Goal: Information Seeking & Learning: Compare options

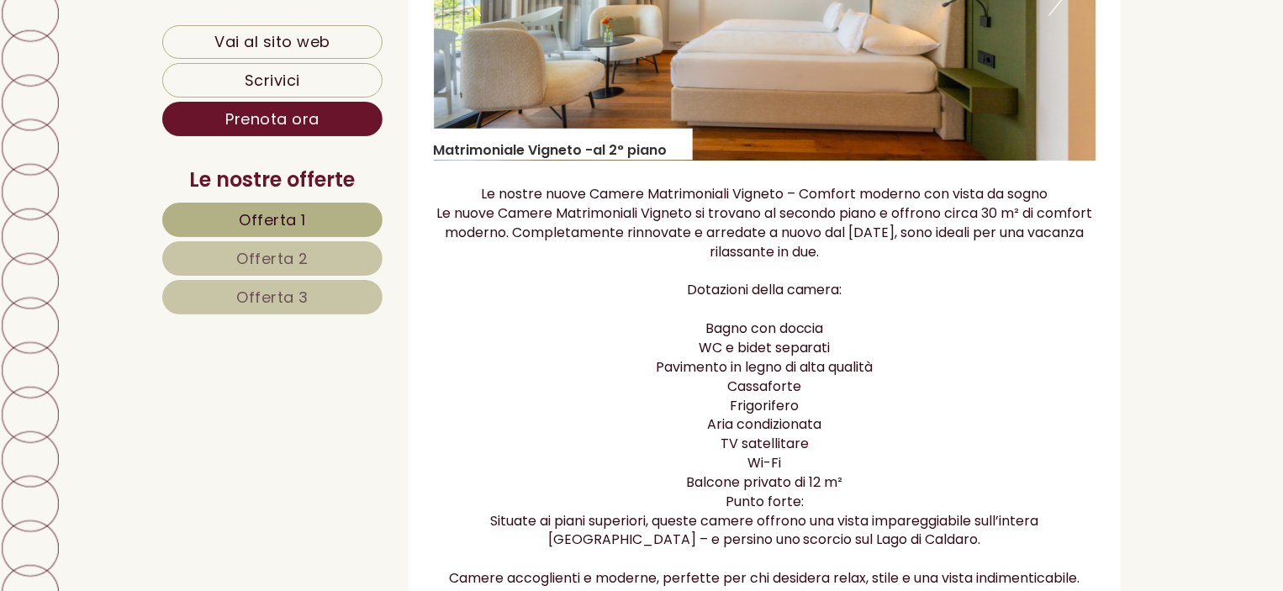
scroll to position [1720, 0]
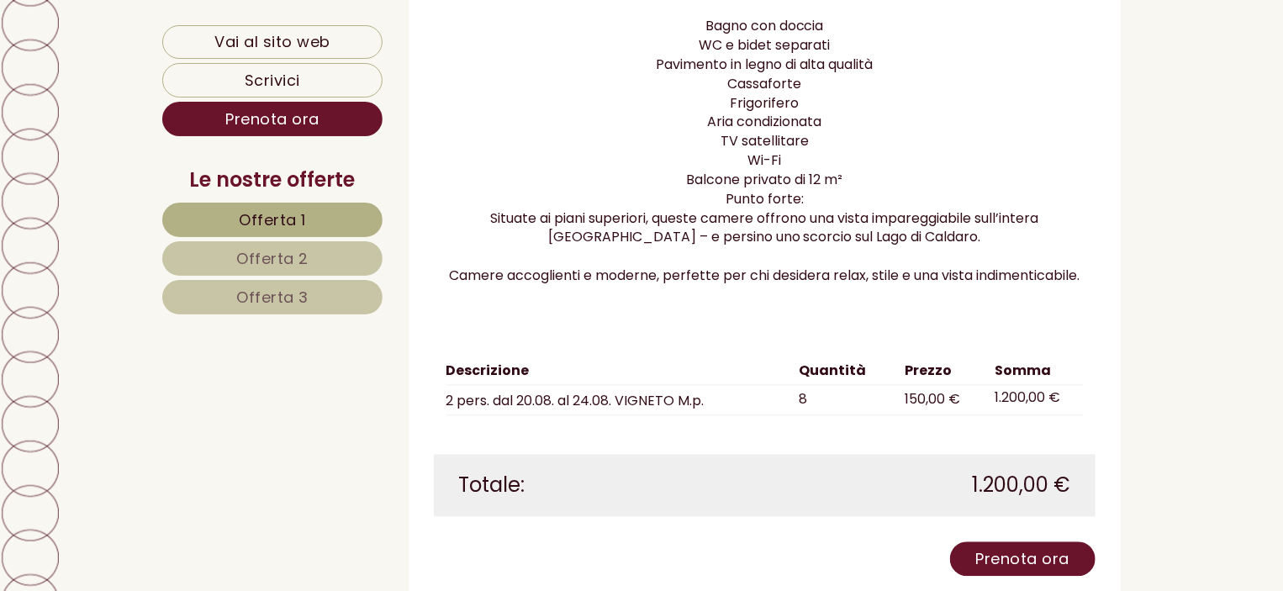
click at [271, 297] on span "Offerta 3" at bounding box center [272, 297] width 72 height 21
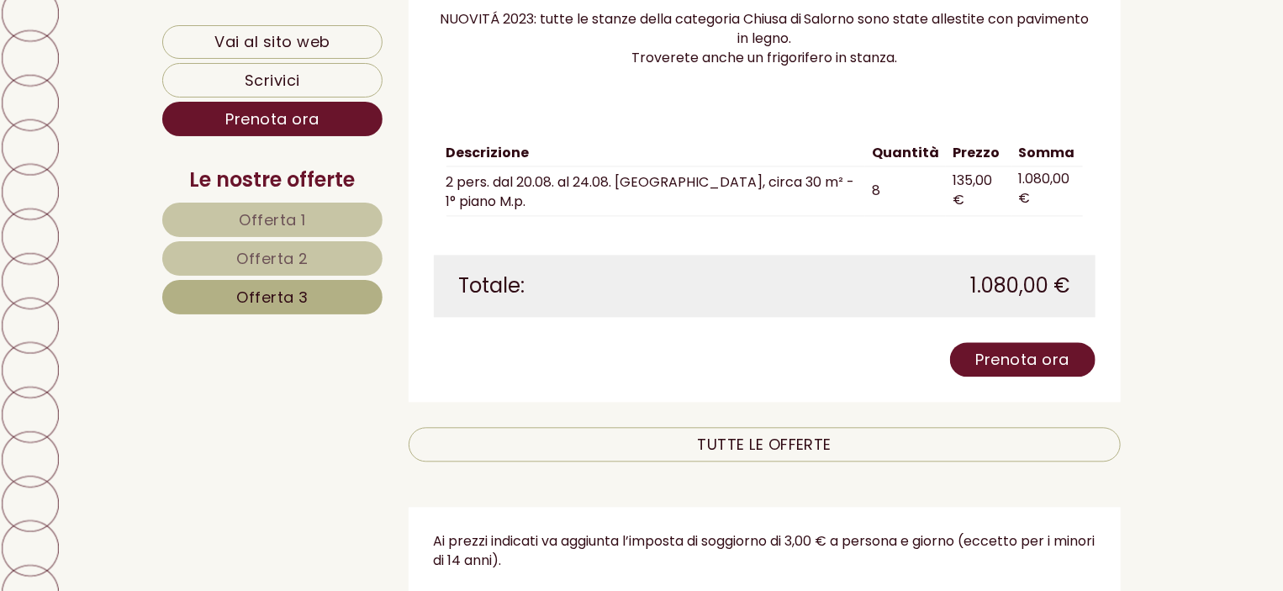
scroll to position [1754, 0]
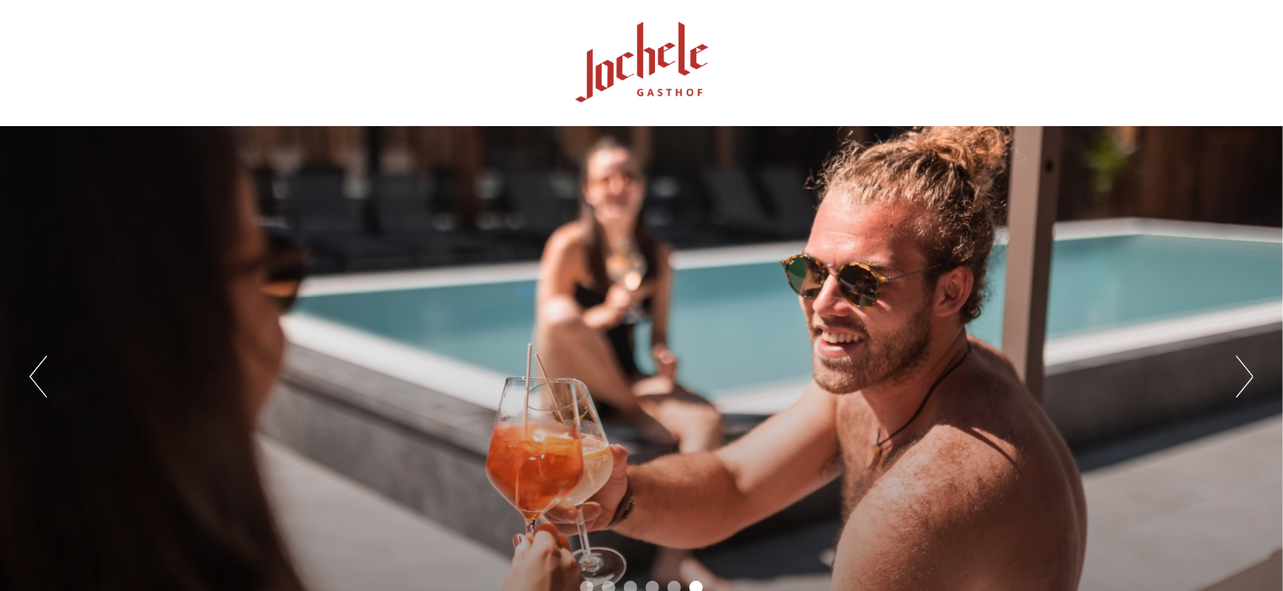
click at [1241, 384] on button "Next" at bounding box center [1245, 377] width 18 height 42
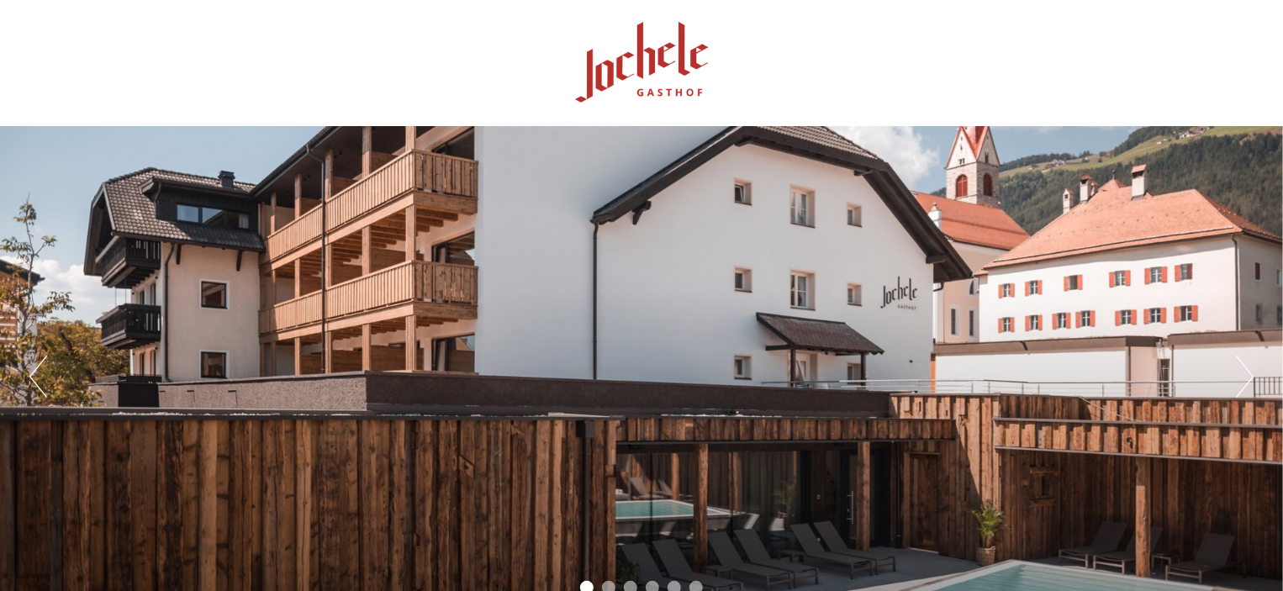
click at [1241, 384] on button "Next" at bounding box center [1245, 377] width 18 height 42
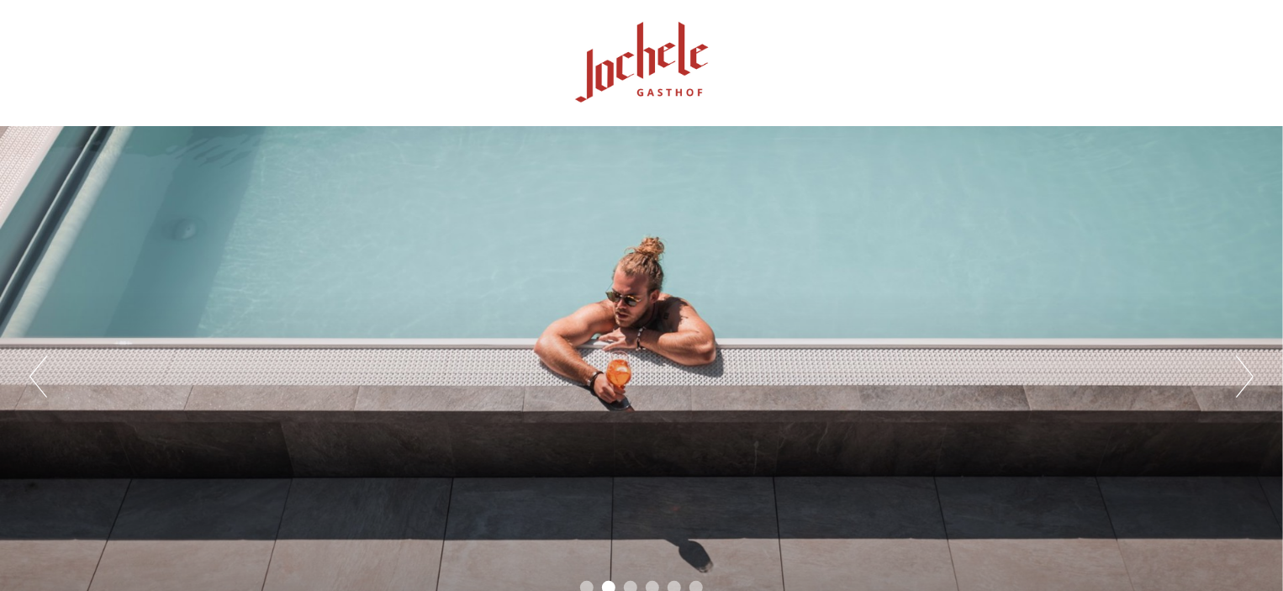
click at [1241, 384] on button "Next" at bounding box center [1245, 377] width 18 height 42
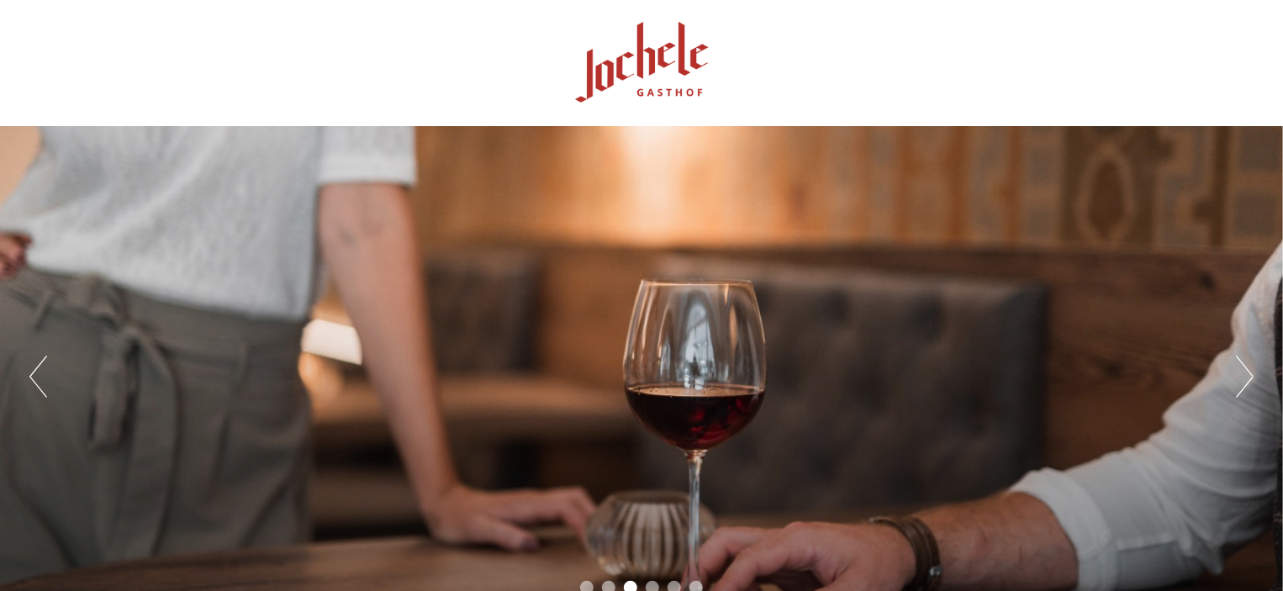
click at [1241, 384] on button "Next" at bounding box center [1245, 377] width 18 height 42
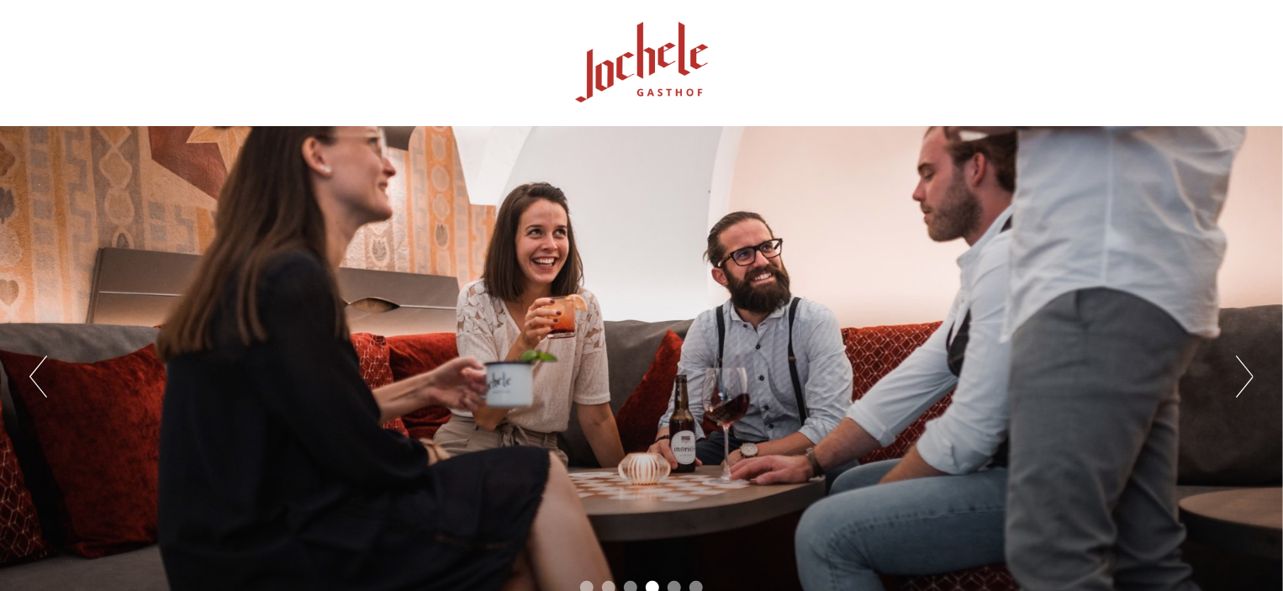
click at [1241, 384] on button "Next" at bounding box center [1245, 377] width 18 height 42
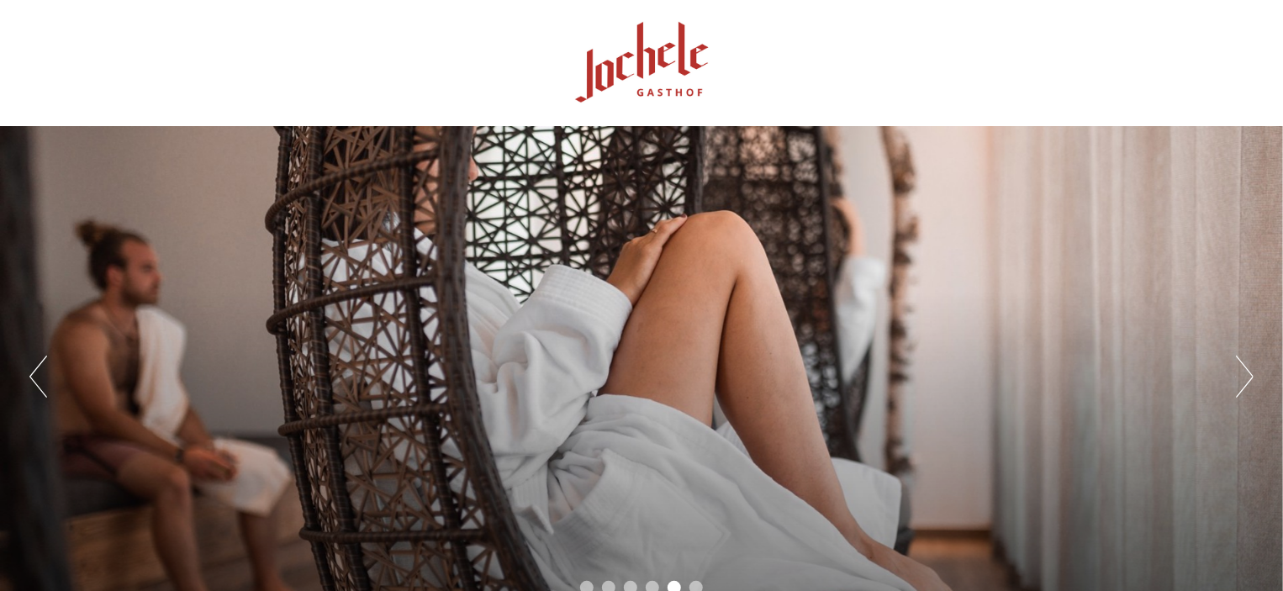
click at [1241, 384] on button "Next" at bounding box center [1245, 377] width 18 height 42
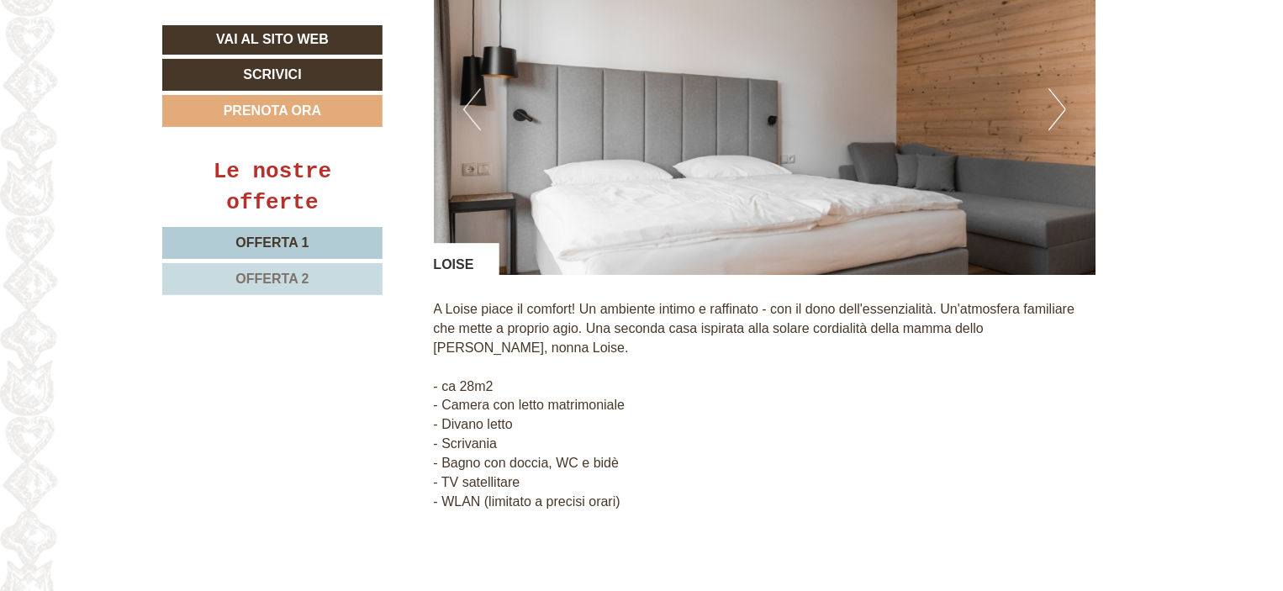
scroll to position [2638, 0]
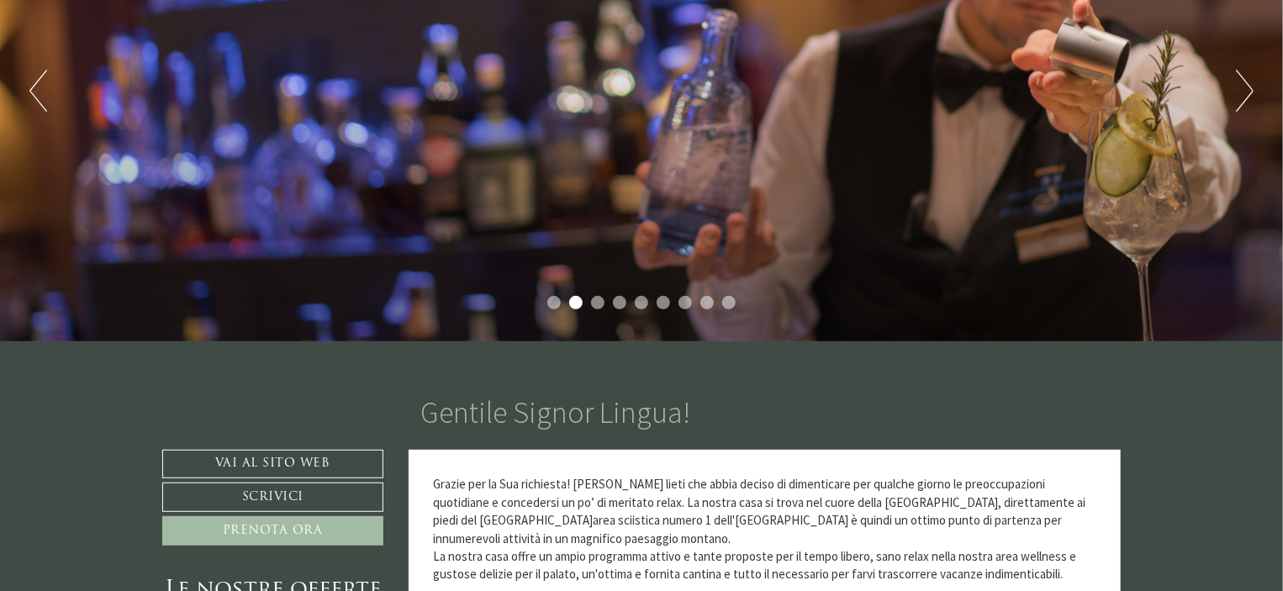
scroll to position [62, 0]
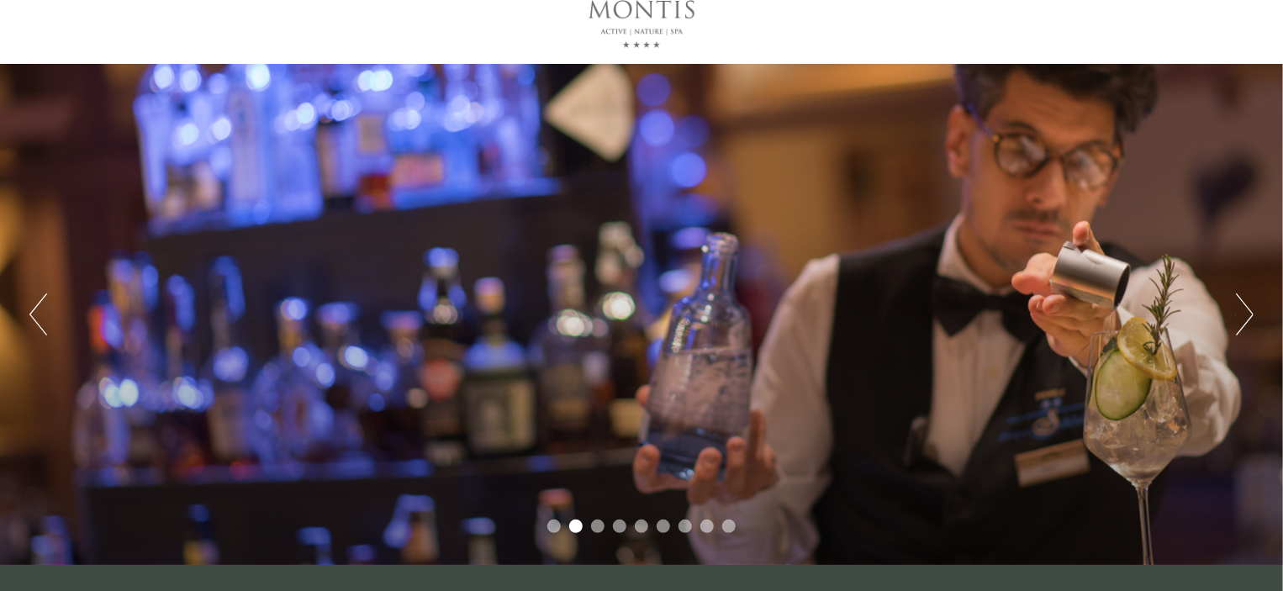
click at [1244, 299] on button "Next" at bounding box center [1245, 315] width 18 height 42
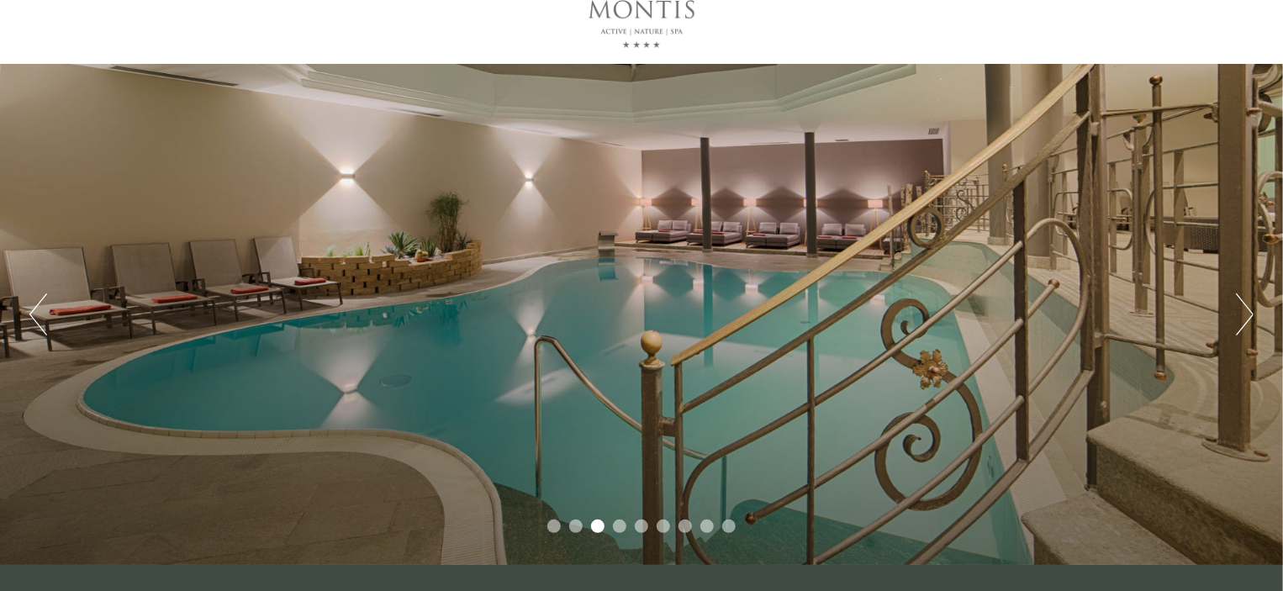
click at [1244, 299] on button "Next" at bounding box center [1245, 315] width 18 height 42
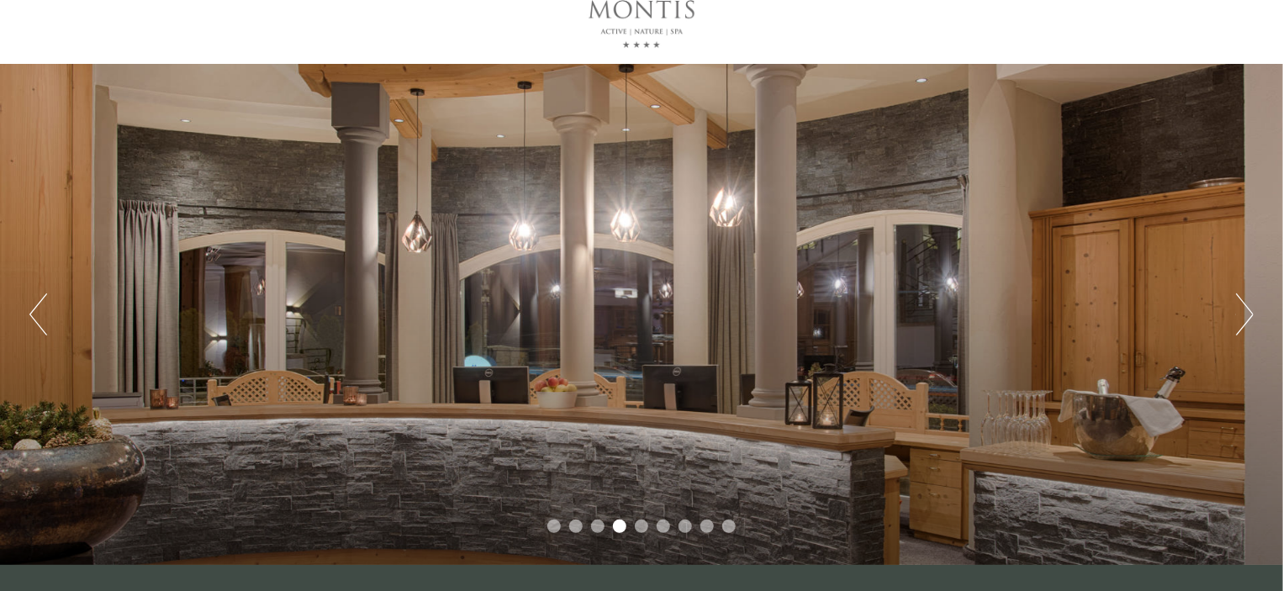
click at [1244, 299] on button "Next" at bounding box center [1245, 315] width 18 height 42
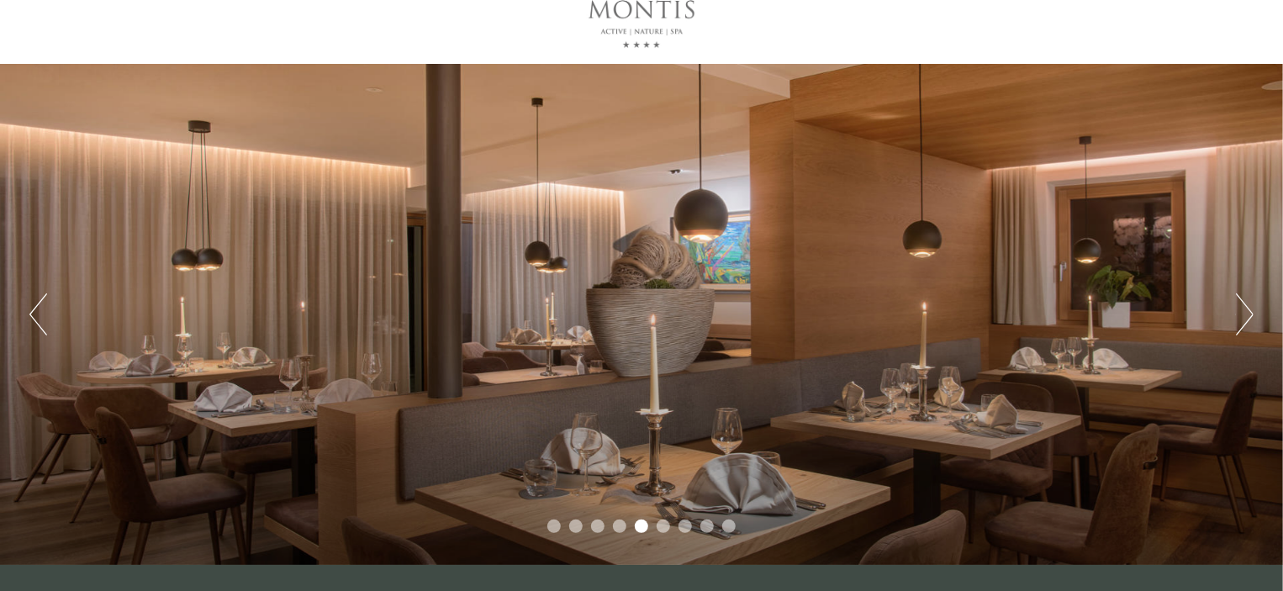
click at [1244, 299] on button "Next" at bounding box center [1245, 315] width 18 height 42
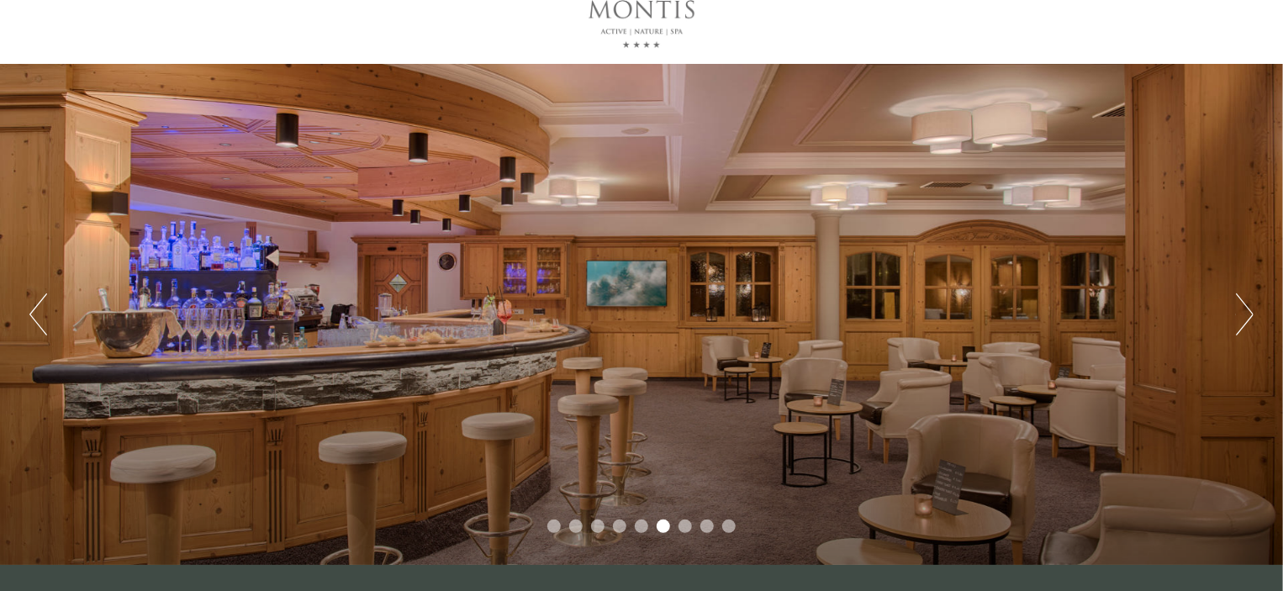
click at [1244, 299] on button "Next" at bounding box center [1245, 315] width 18 height 42
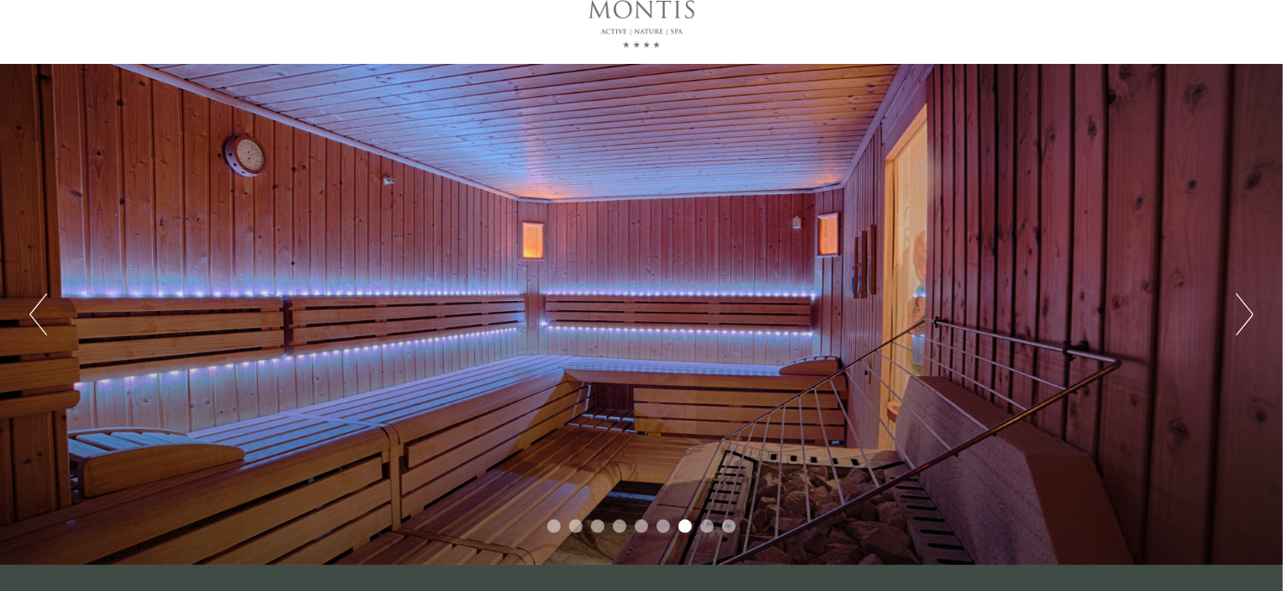
click at [1244, 299] on button "Next" at bounding box center [1245, 315] width 18 height 42
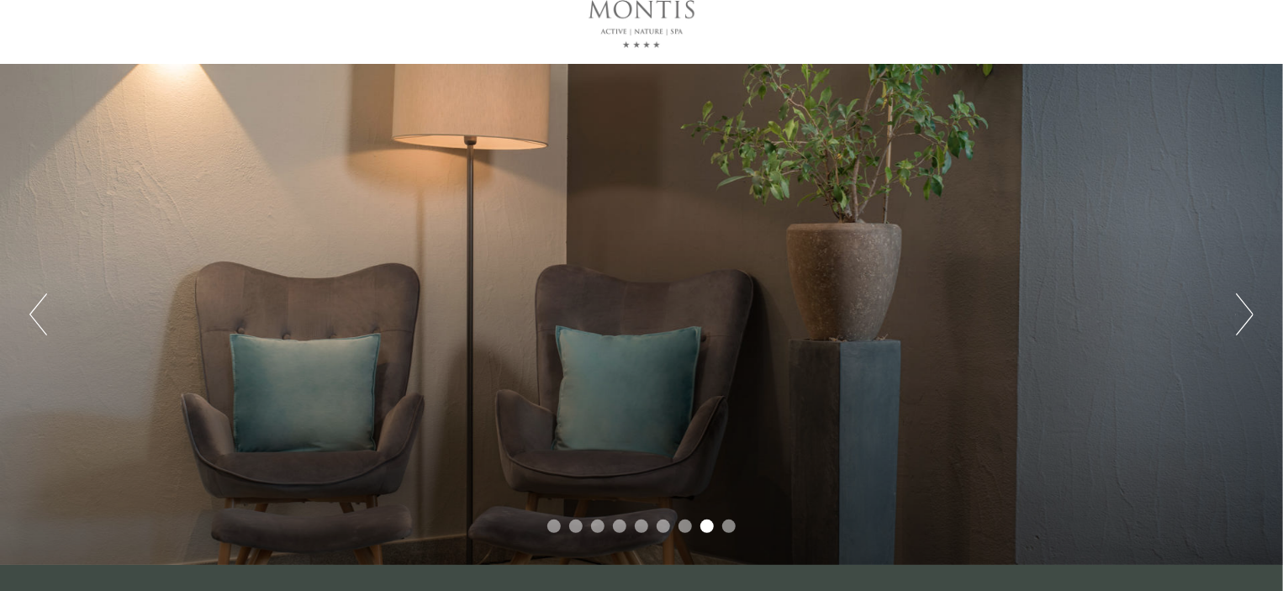
click at [1244, 299] on button "Next" at bounding box center [1245, 315] width 18 height 42
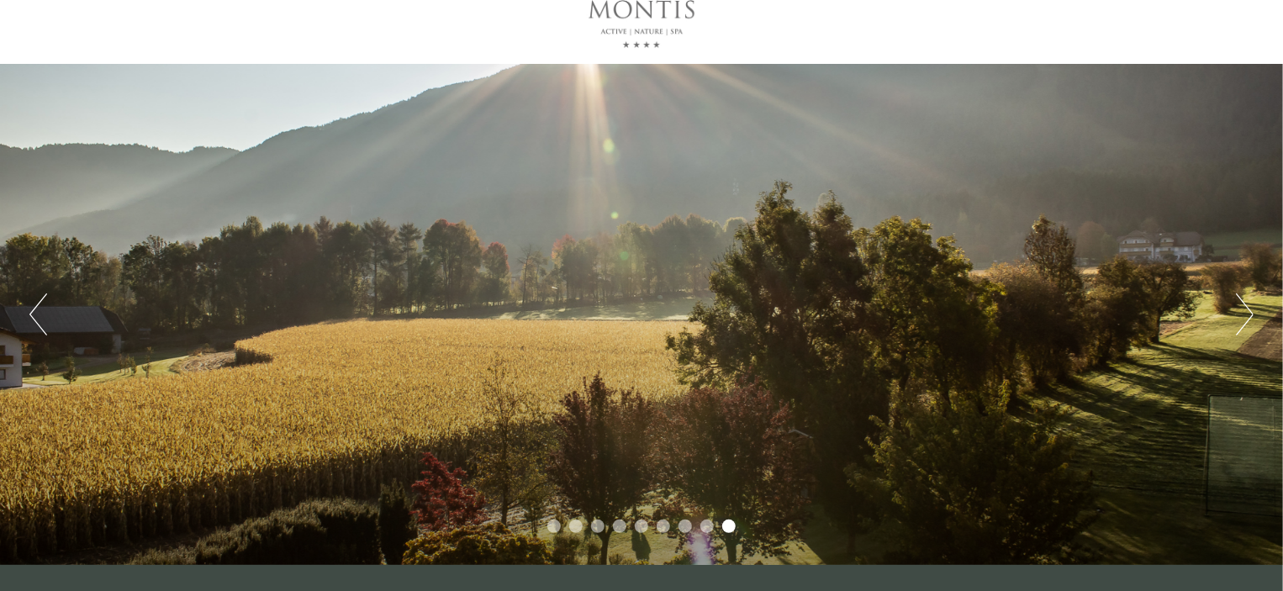
click at [1244, 299] on button "Next" at bounding box center [1245, 315] width 18 height 42
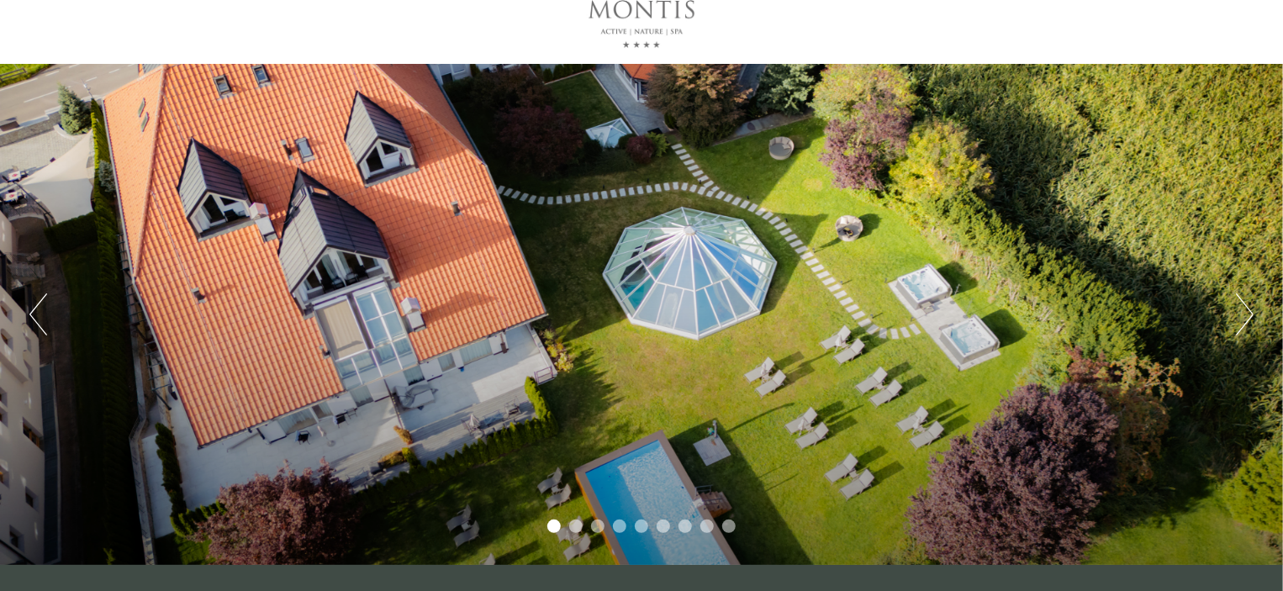
click at [1244, 299] on button "Next" at bounding box center [1245, 315] width 18 height 42
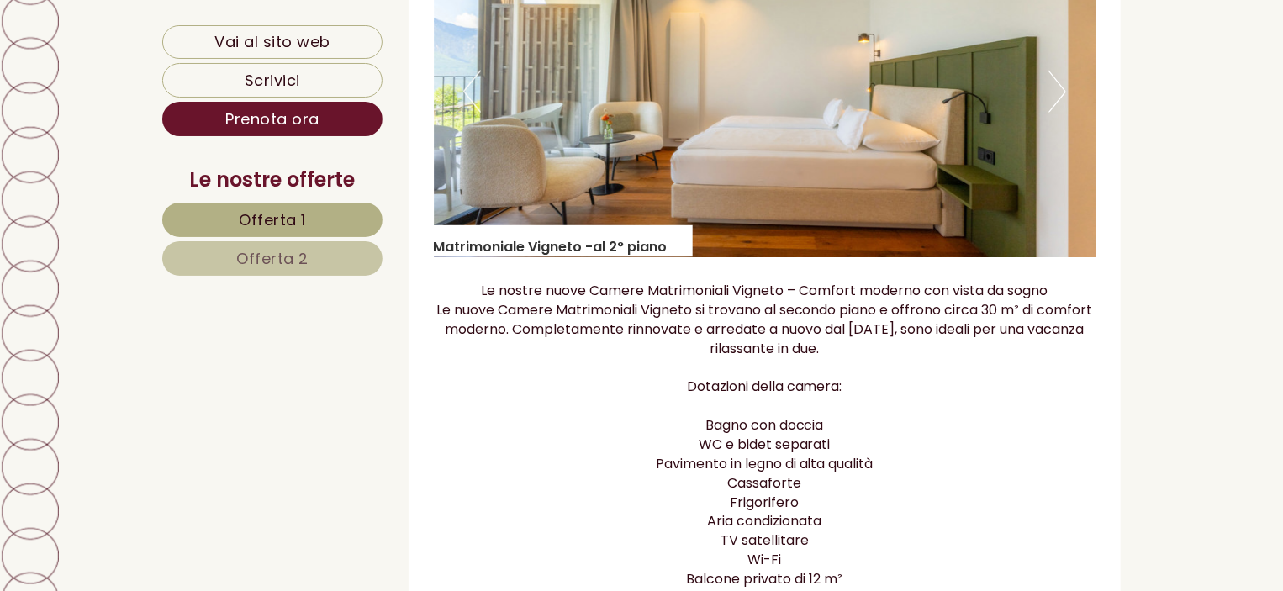
scroll to position [1339, 0]
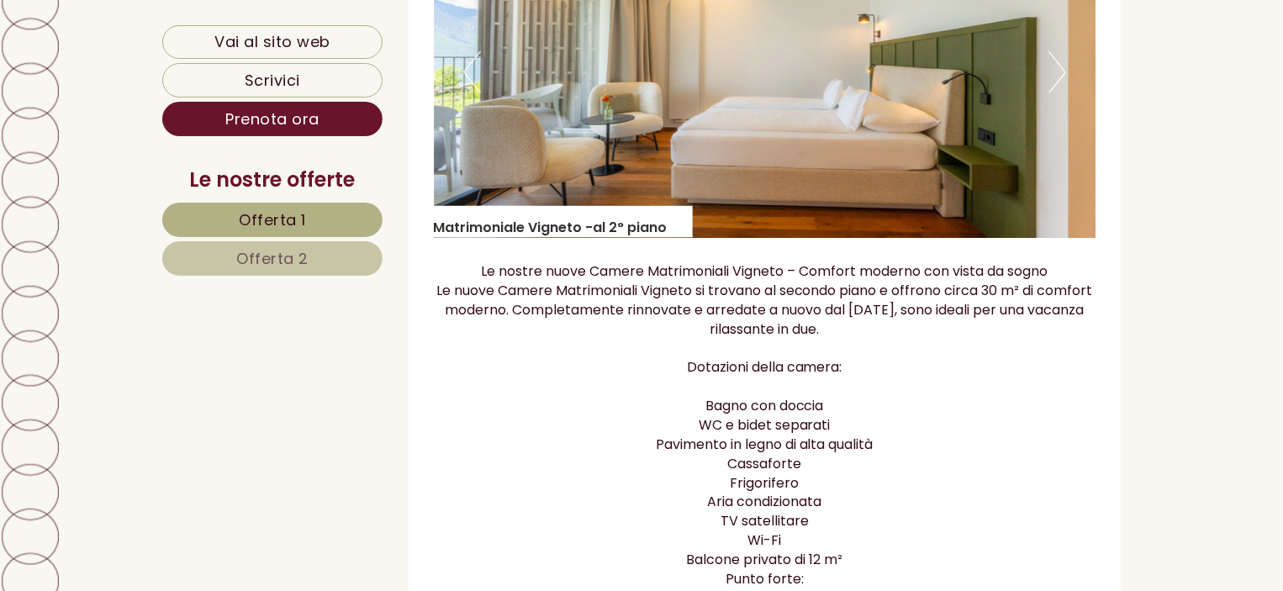
click at [218, 261] on link "Offerta 2" at bounding box center [272, 258] width 220 height 34
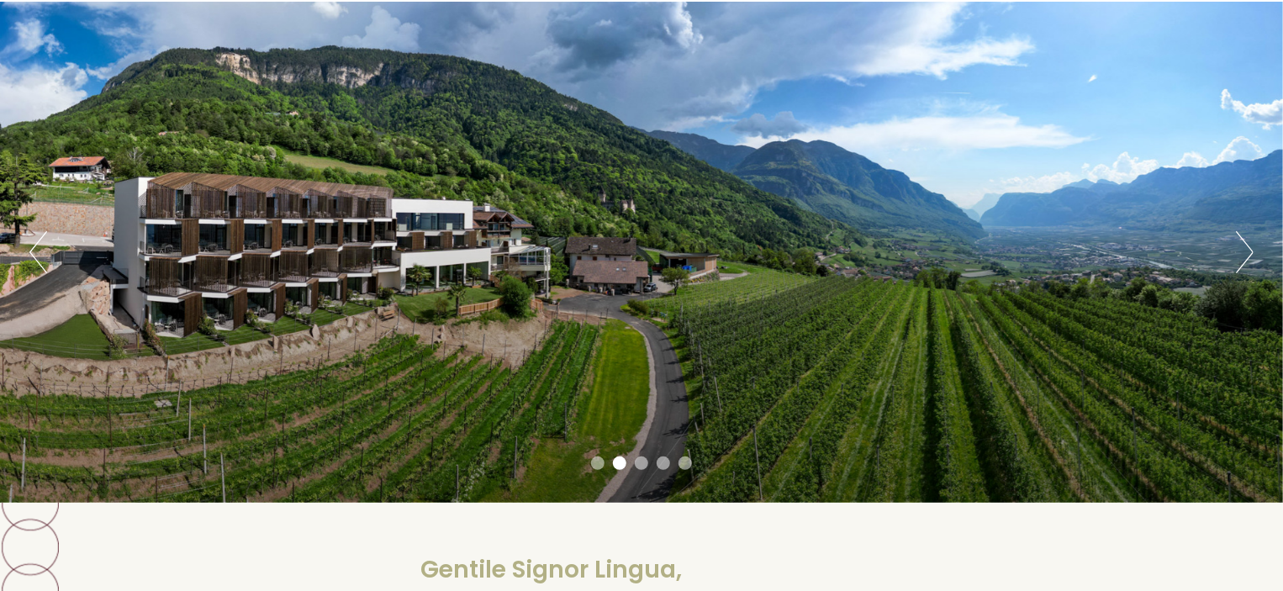
scroll to position [116, 0]
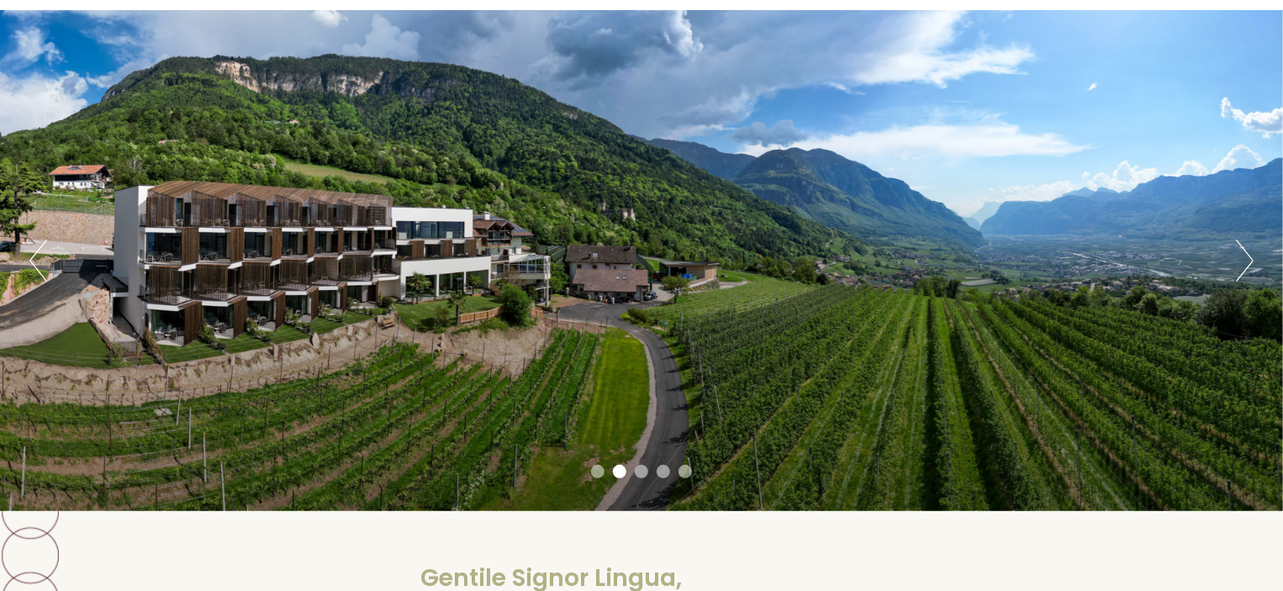
click at [1246, 262] on button "Next" at bounding box center [1245, 261] width 18 height 42
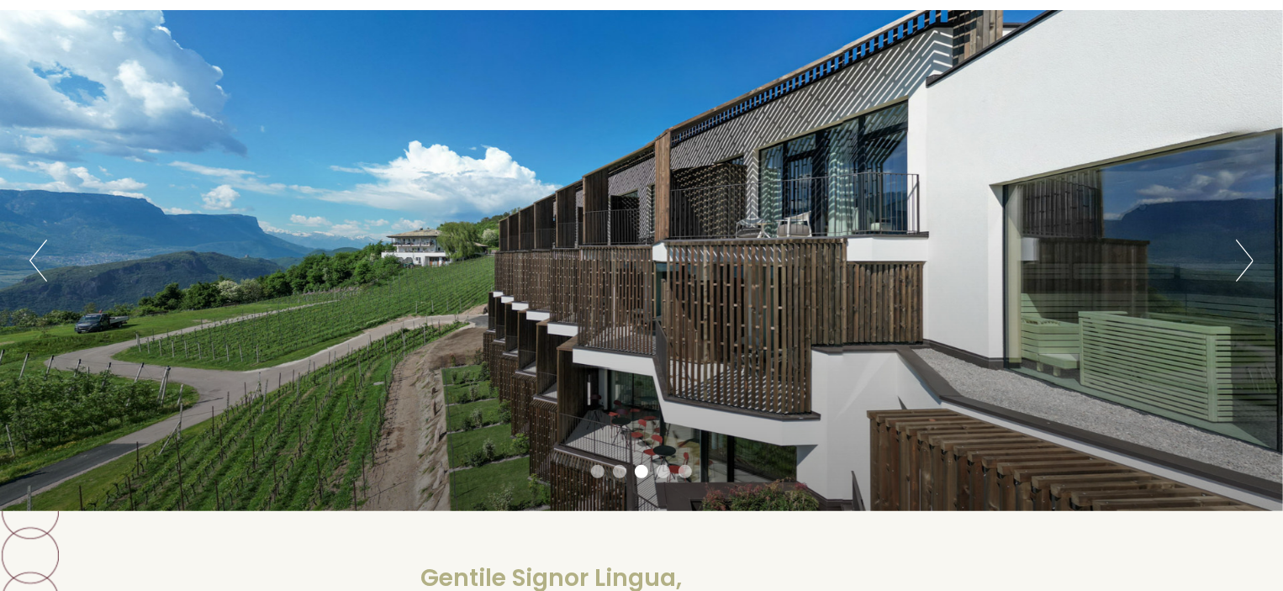
click at [1245, 262] on button "Next" at bounding box center [1245, 261] width 18 height 42
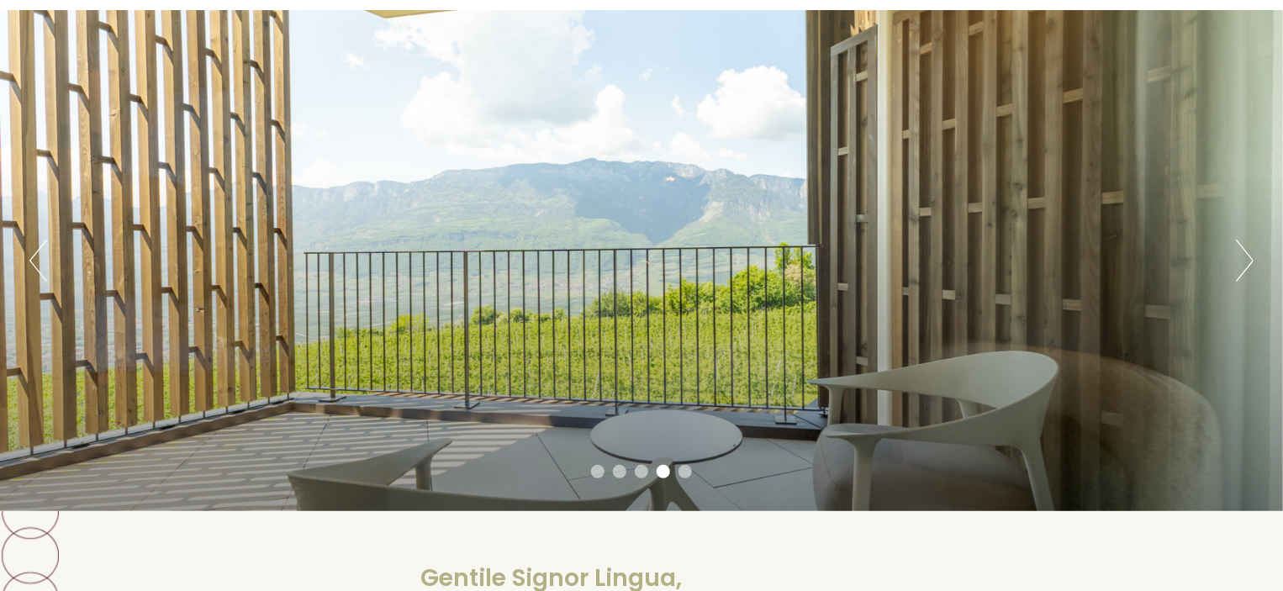
click at [1245, 262] on button "Next" at bounding box center [1245, 261] width 18 height 42
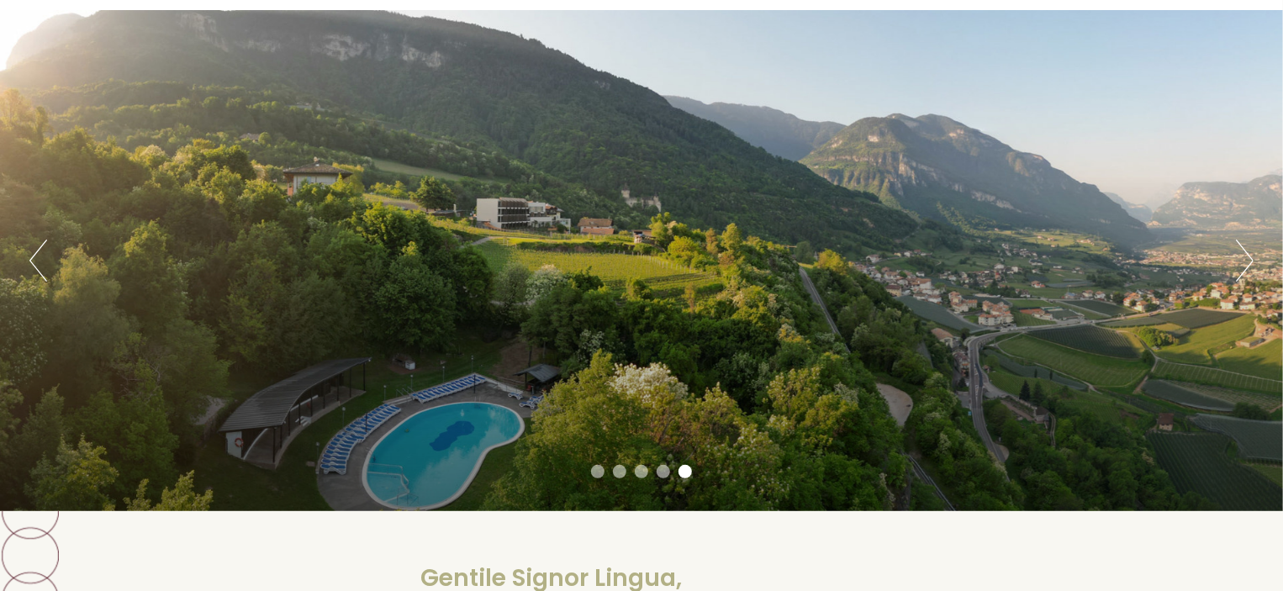
click at [1245, 262] on button "Next" at bounding box center [1245, 261] width 18 height 42
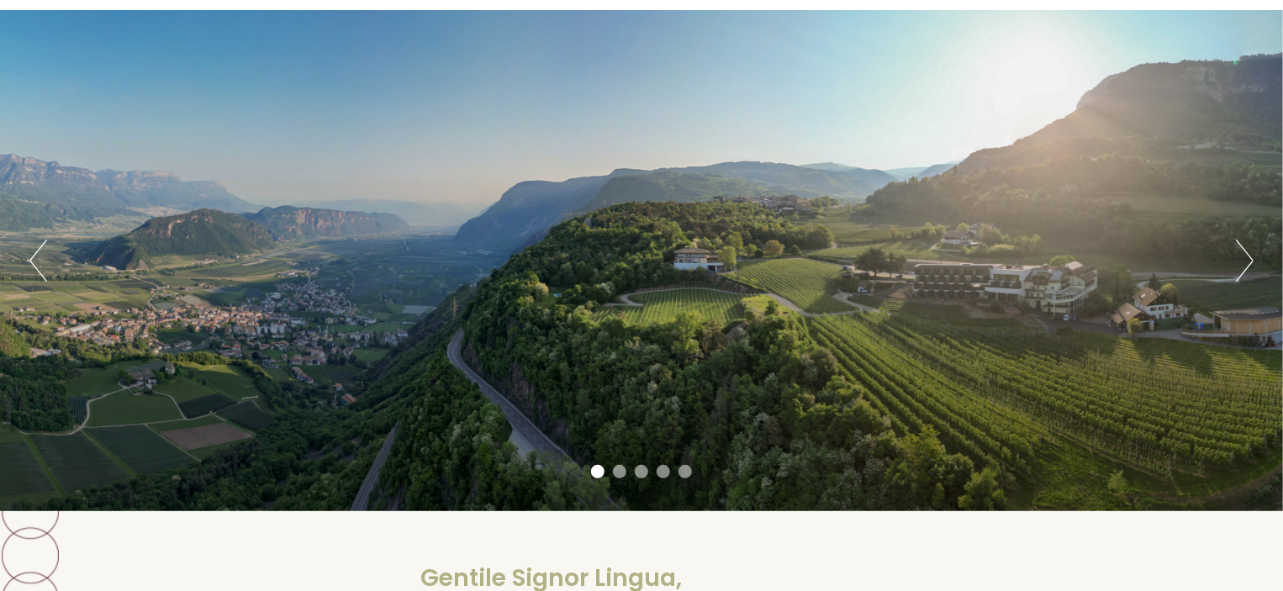
click at [1245, 262] on button "Next" at bounding box center [1245, 261] width 18 height 42
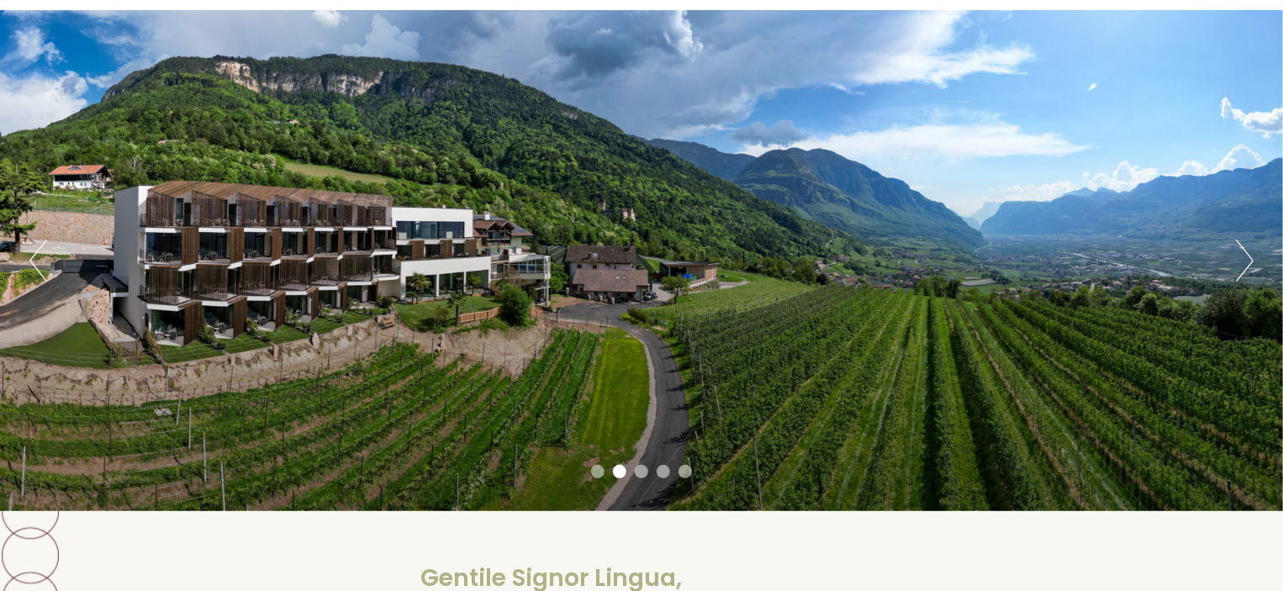
click at [1245, 262] on button "Next" at bounding box center [1245, 261] width 18 height 42
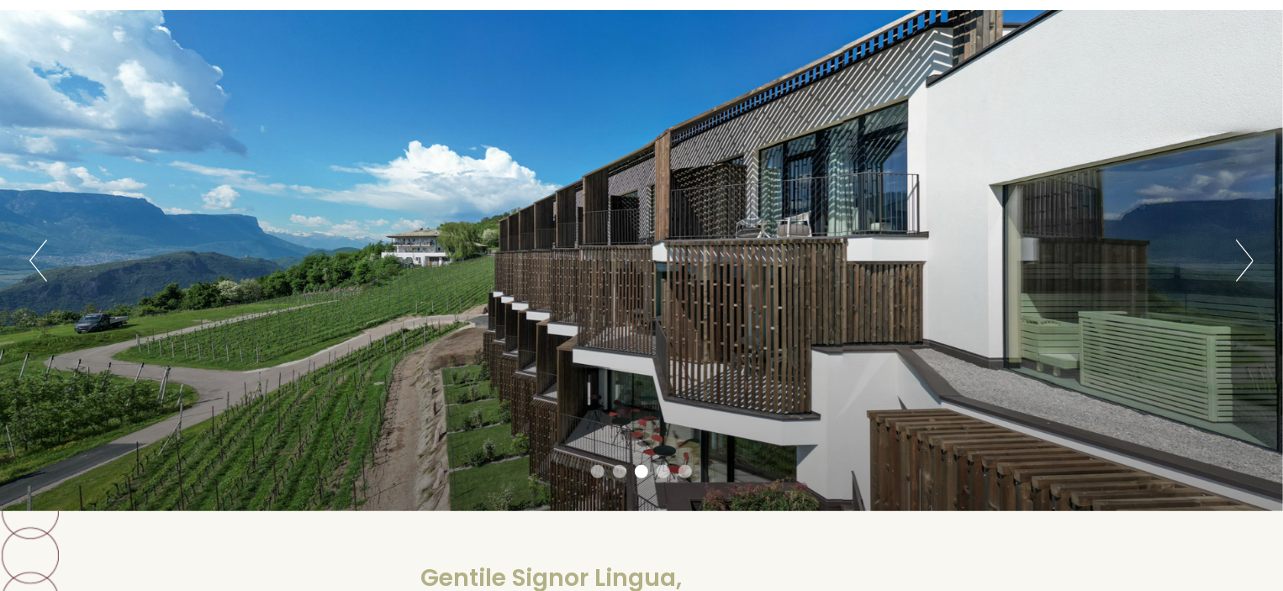
click at [1245, 262] on button "Next" at bounding box center [1245, 261] width 18 height 42
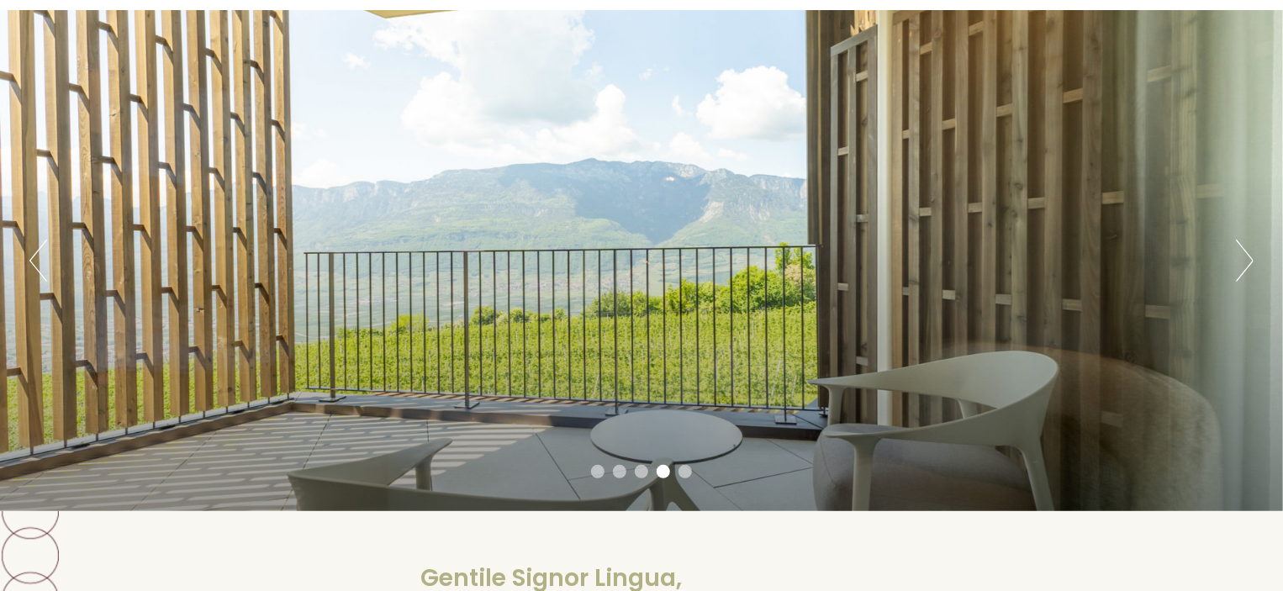
click at [1245, 262] on button "Next" at bounding box center [1245, 261] width 18 height 42
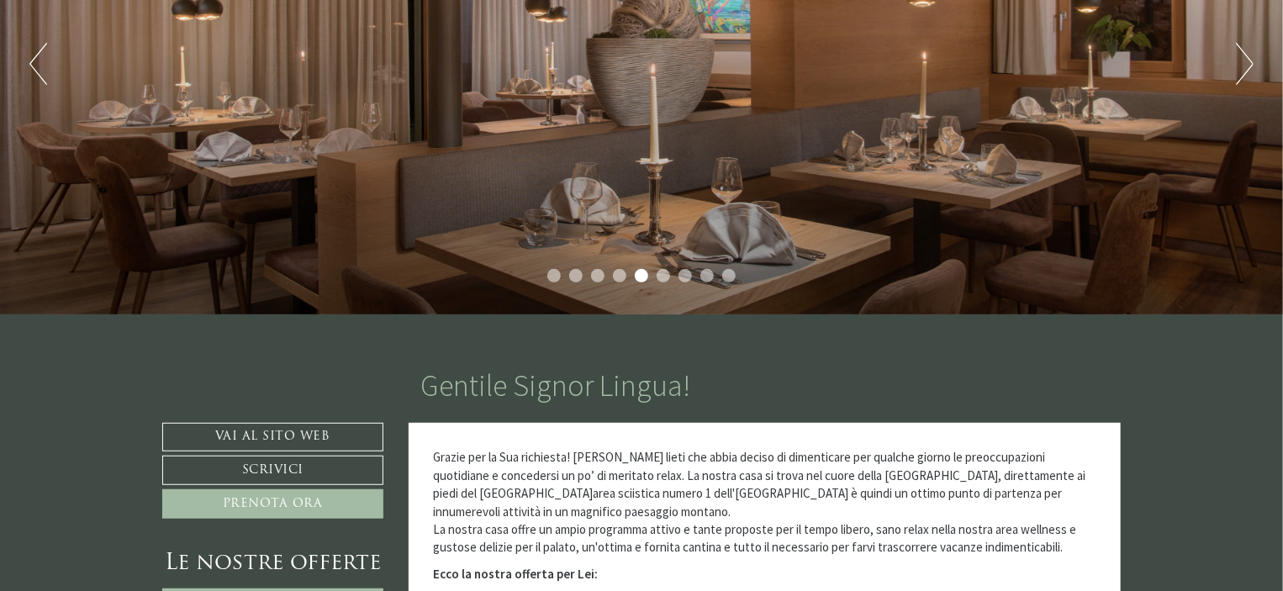
scroll to position [205, 0]
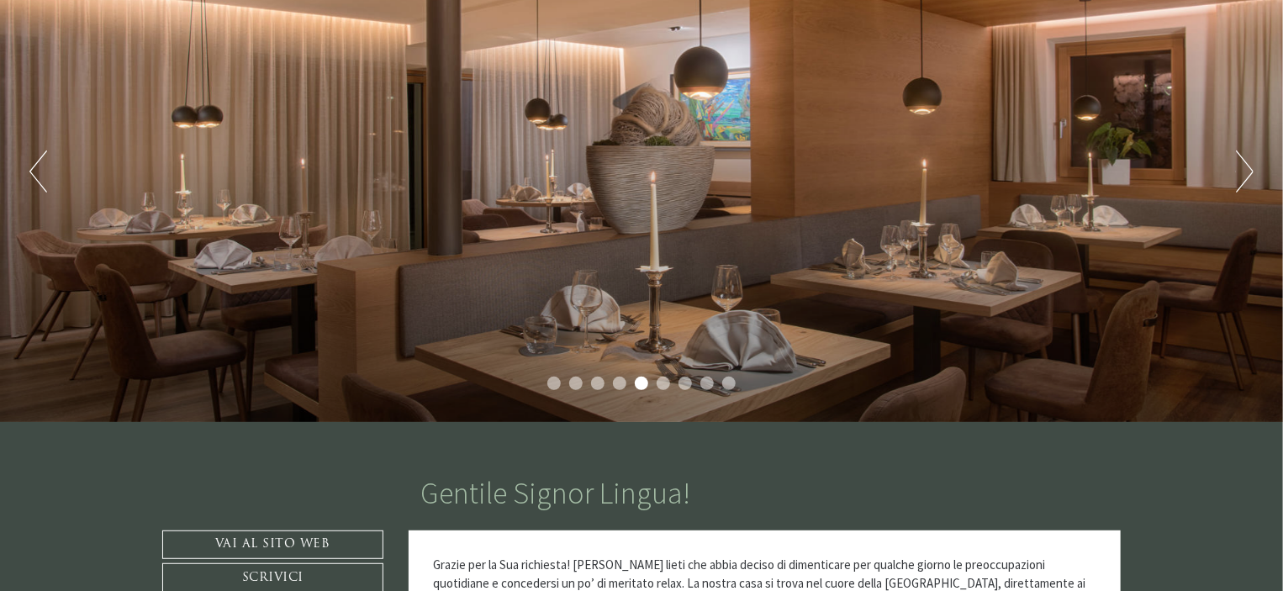
click at [1241, 171] on button "Next" at bounding box center [1245, 172] width 18 height 42
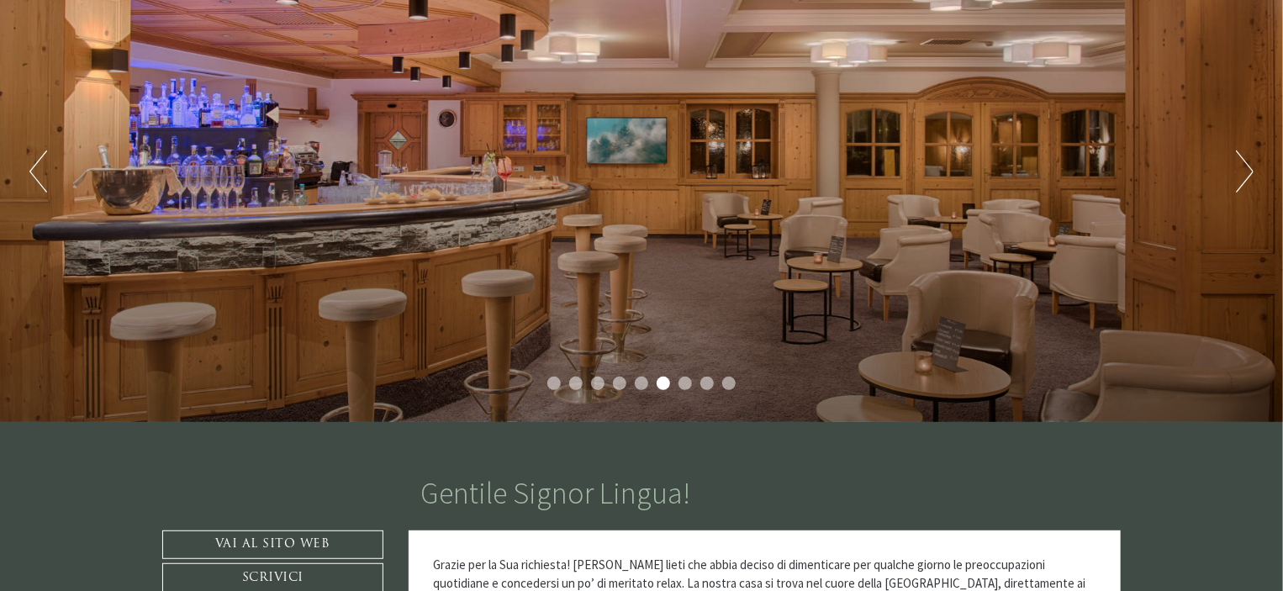
click at [1241, 171] on button "Next" at bounding box center [1245, 172] width 18 height 42
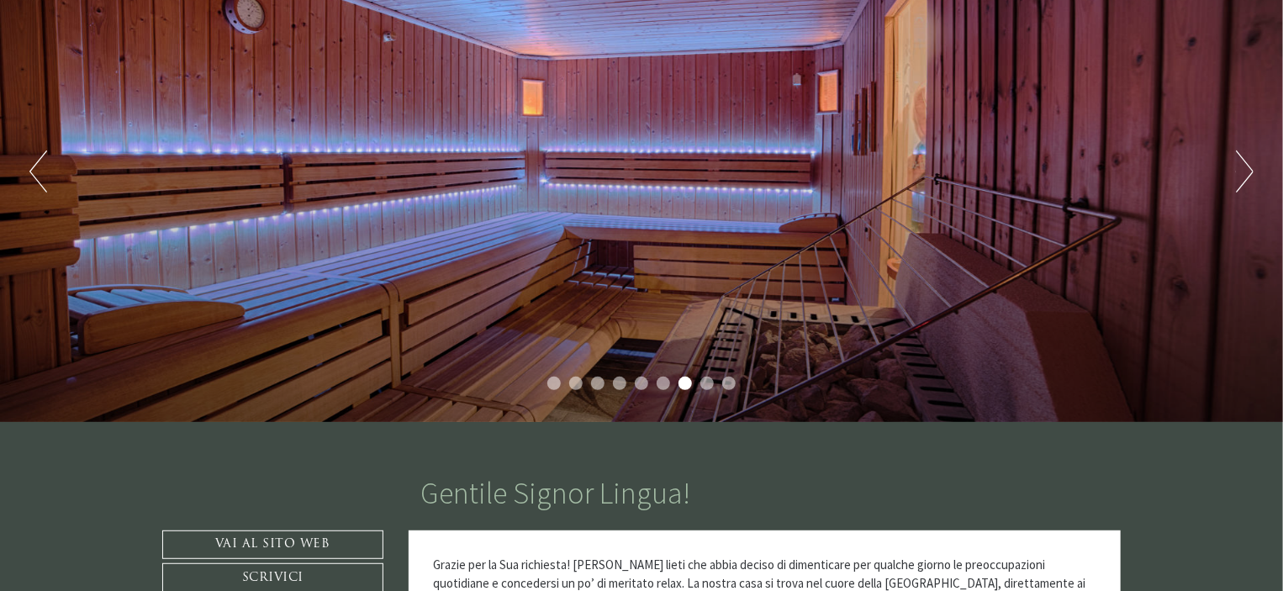
click at [1241, 171] on button "Next" at bounding box center [1245, 172] width 18 height 42
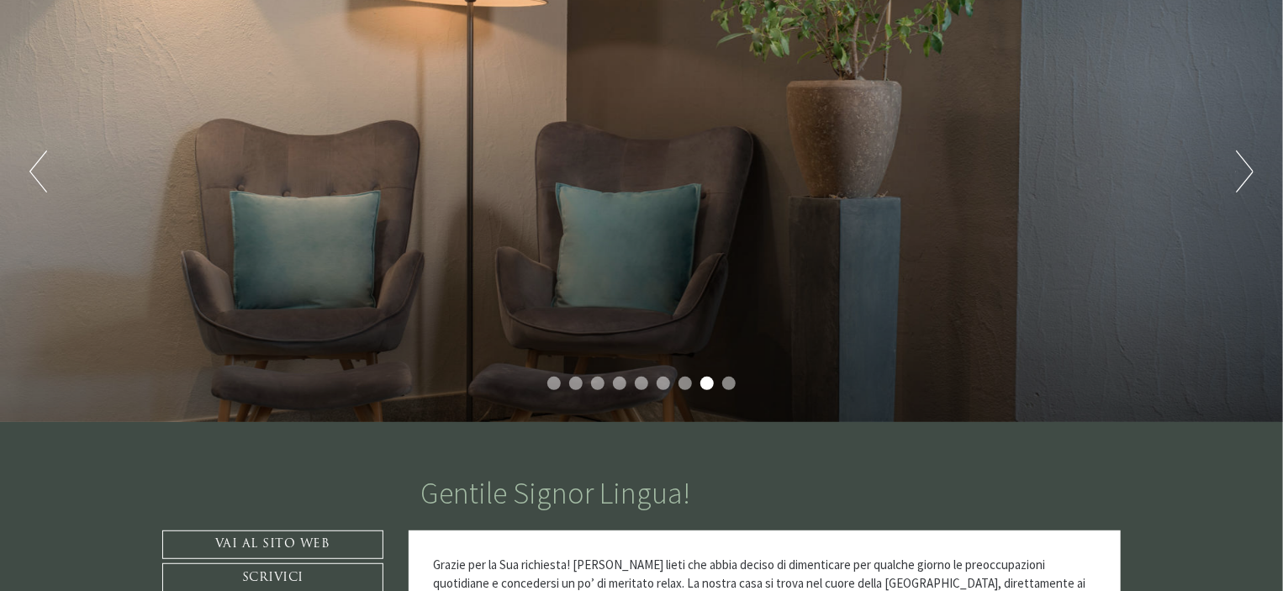
click at [1241, 171] on button "Next" at bounding box center [1245, 172] width 18 height 42
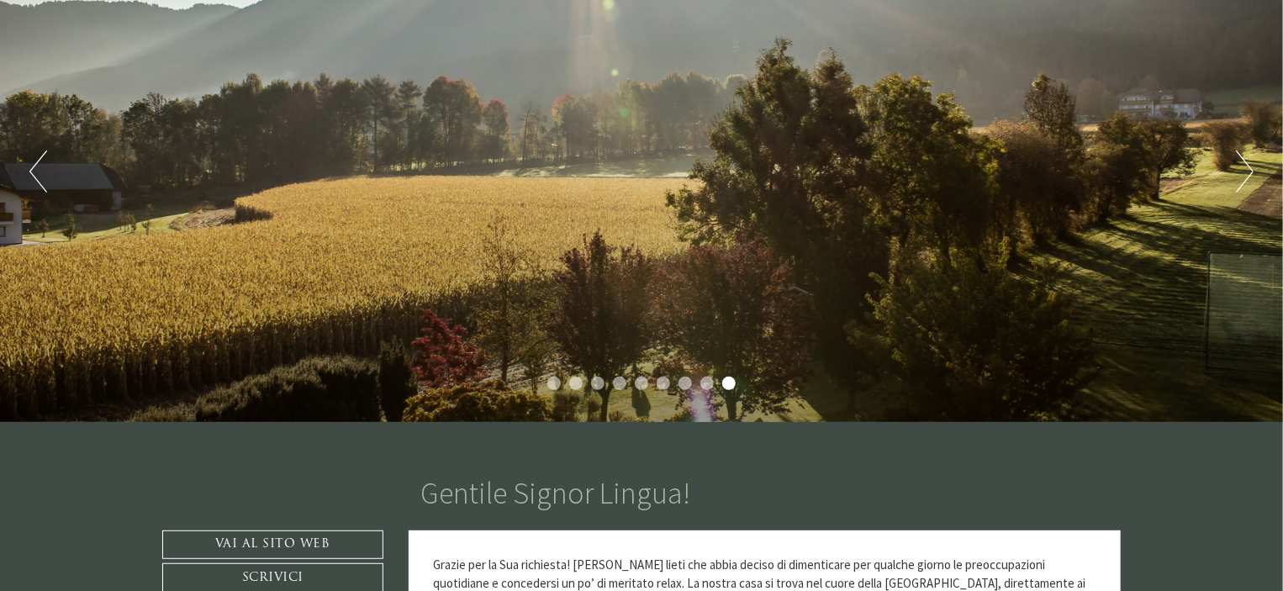
click at [1241, 171] on button "Next" at bounding box center [1245, 172] width 18 height 42
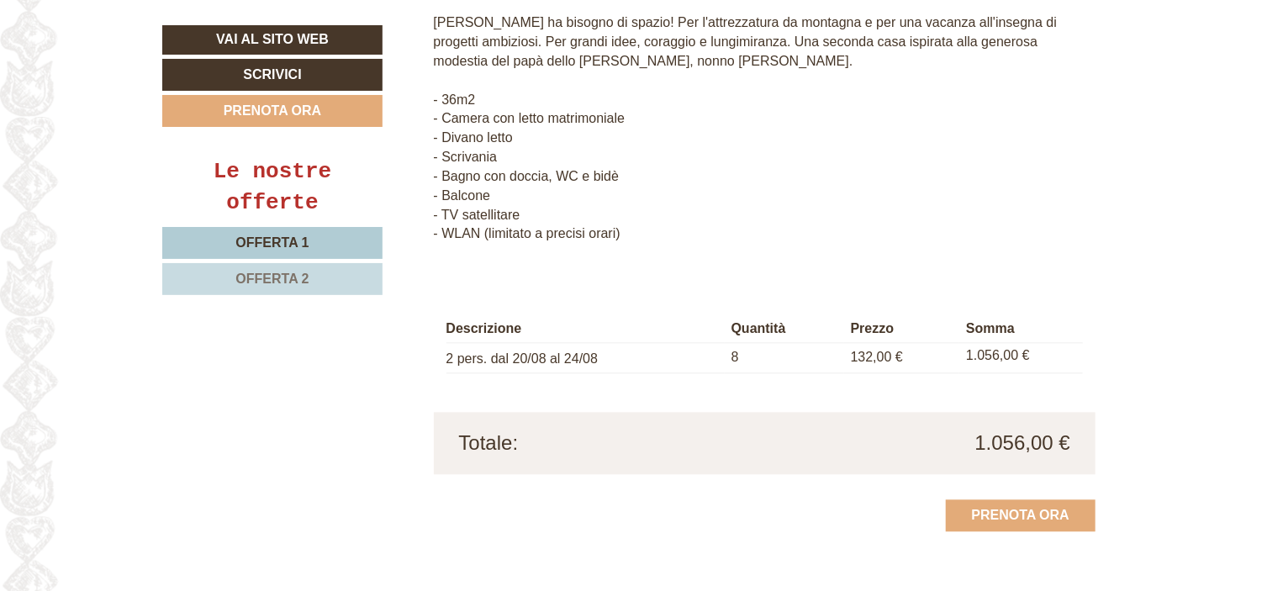
scroll to position [1746, 0]
